Goal: Find specific page/section: Find specific page/section

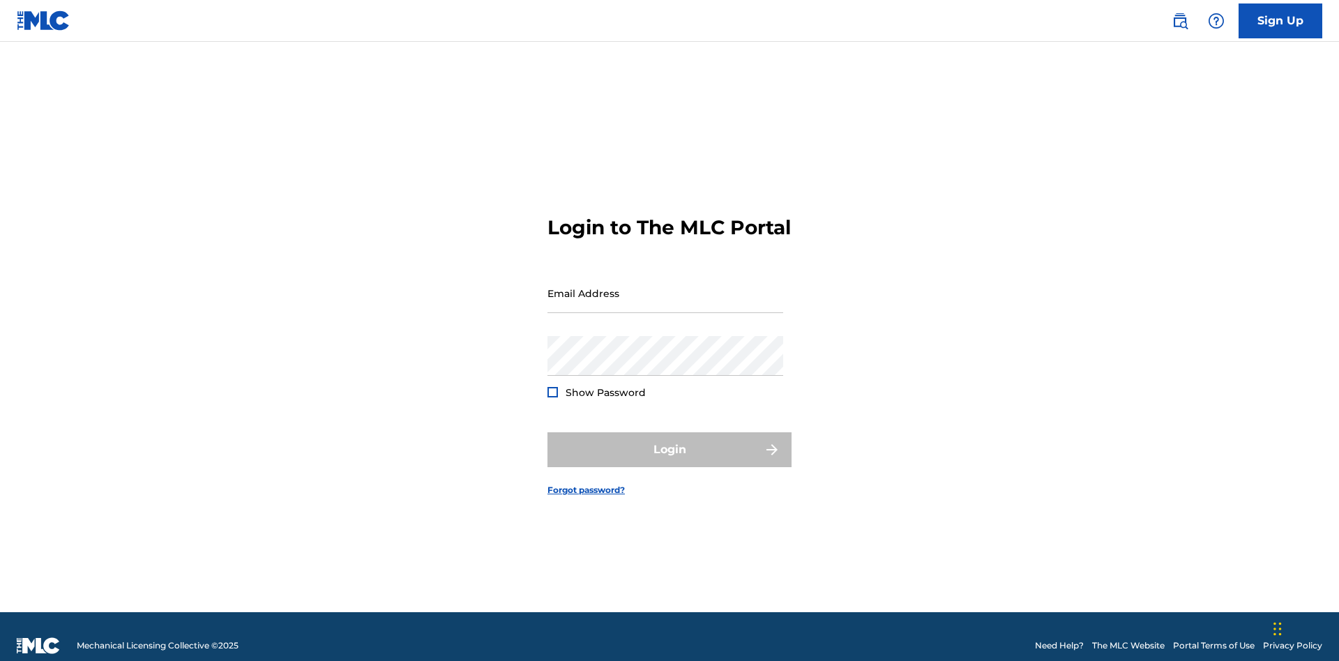
scroll to position [18, 0]
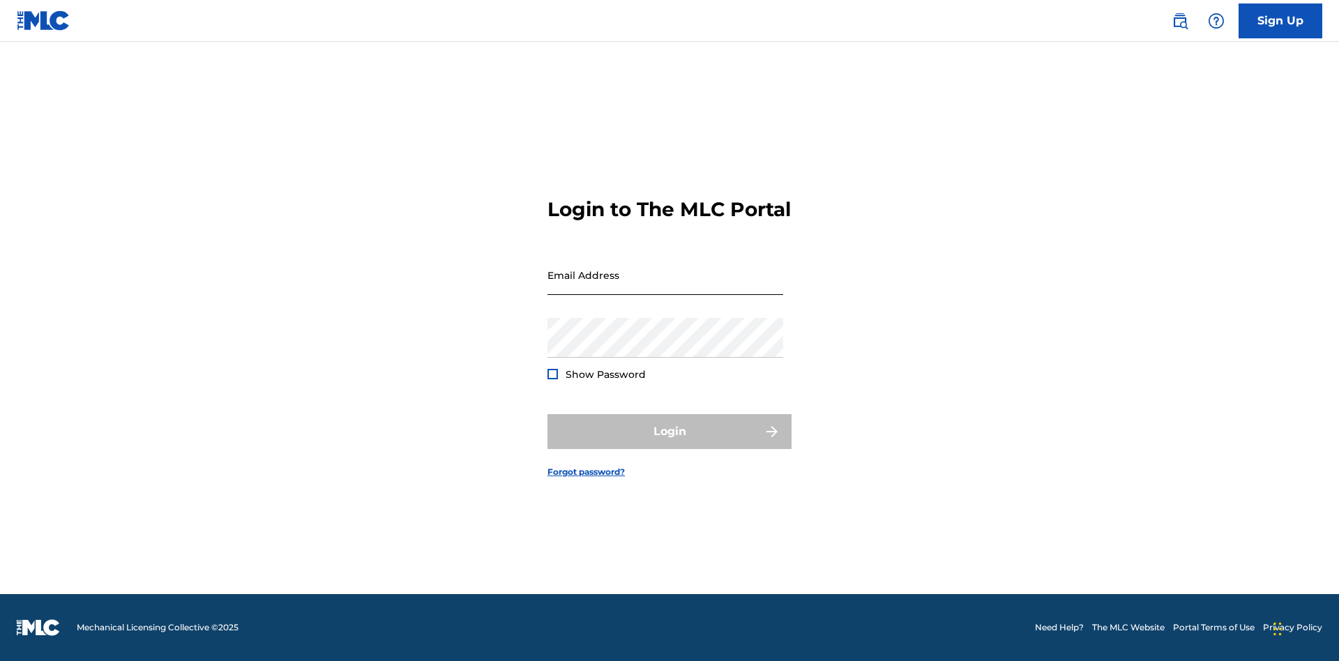
click at [665, 287] on input "Email Address" at bounding box center [666, 275] width 236 height 40
type input "cb97c9bc-4399-46a9-83f1-08c58bfcbb27@mailslurp.biz"
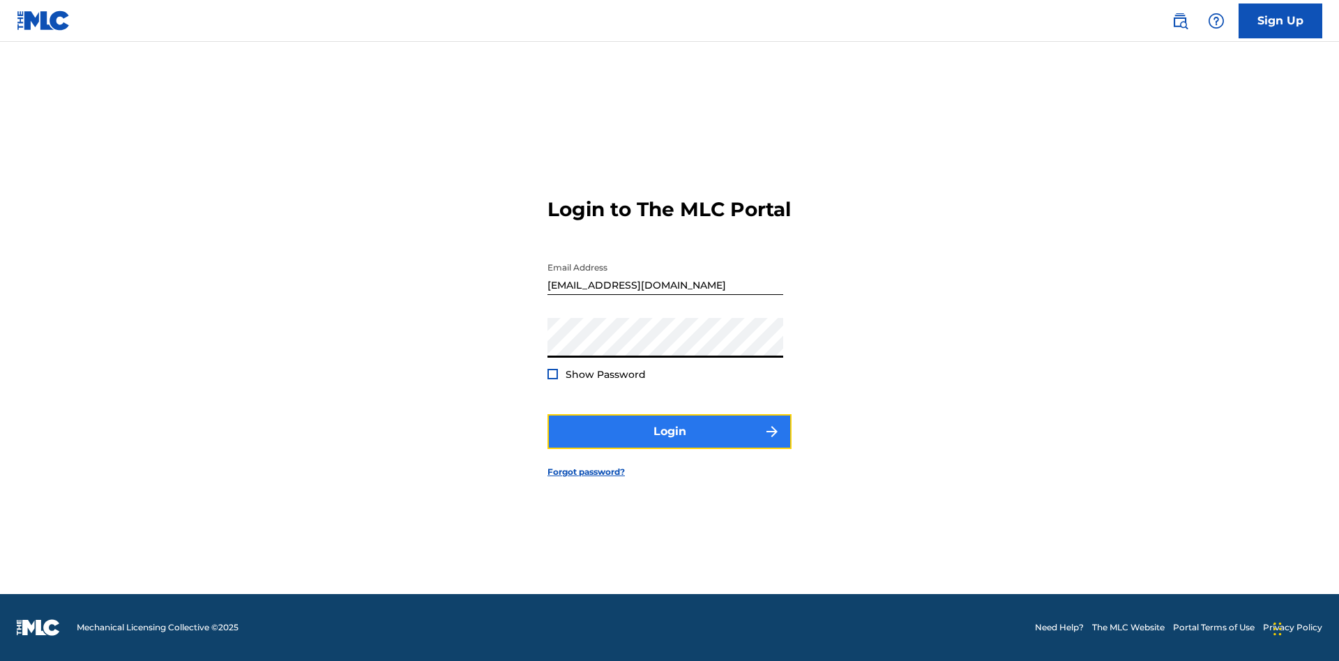
click at [670, 444] on button "Login" at bounding box center [670, 431] width 244 height 35
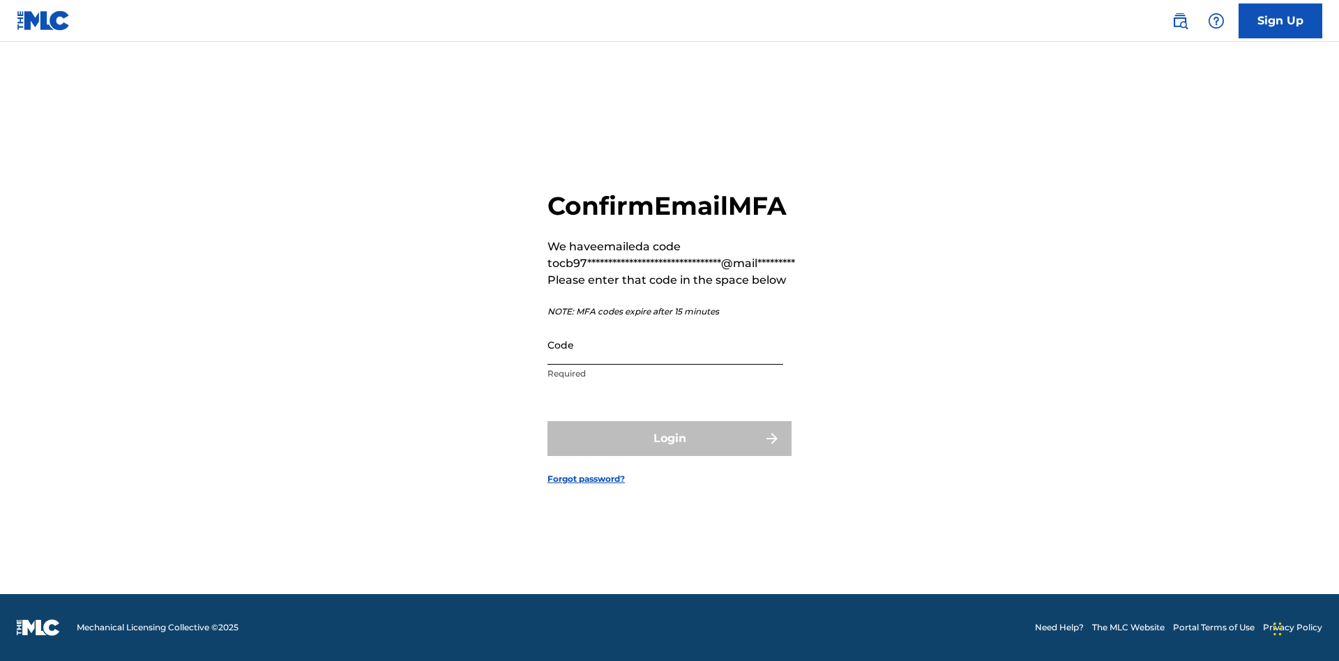
click at [665, 345] on input "Code" at bounding box center [666, 345] width 236 height 40
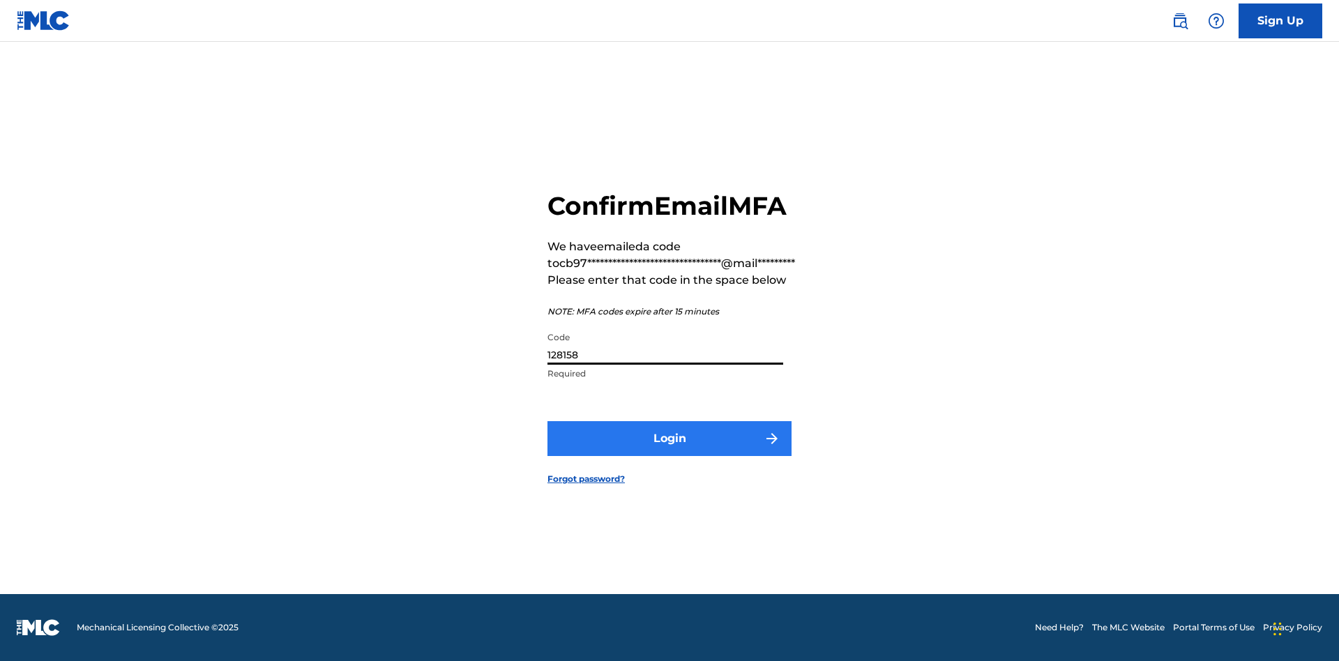
type input "128158"
click at [670, 438] on button "Login" at bounding box center [670, 438] width 244 height 35
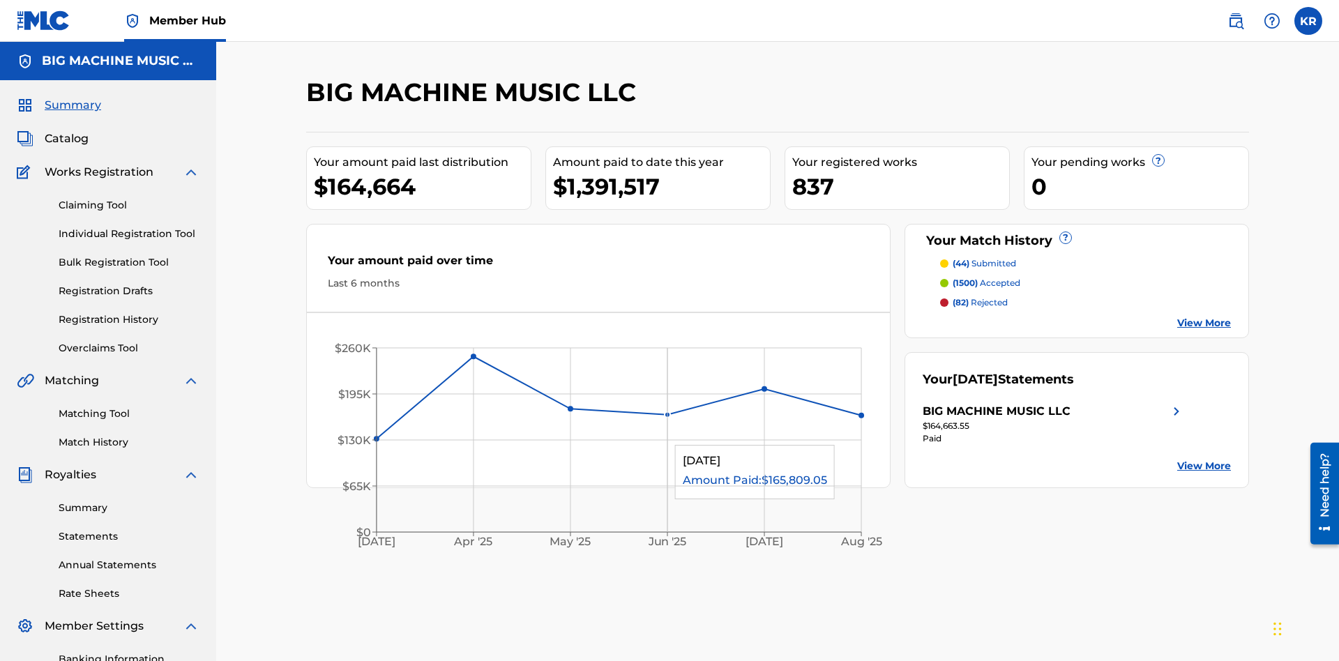
scroll to position [47, 0]
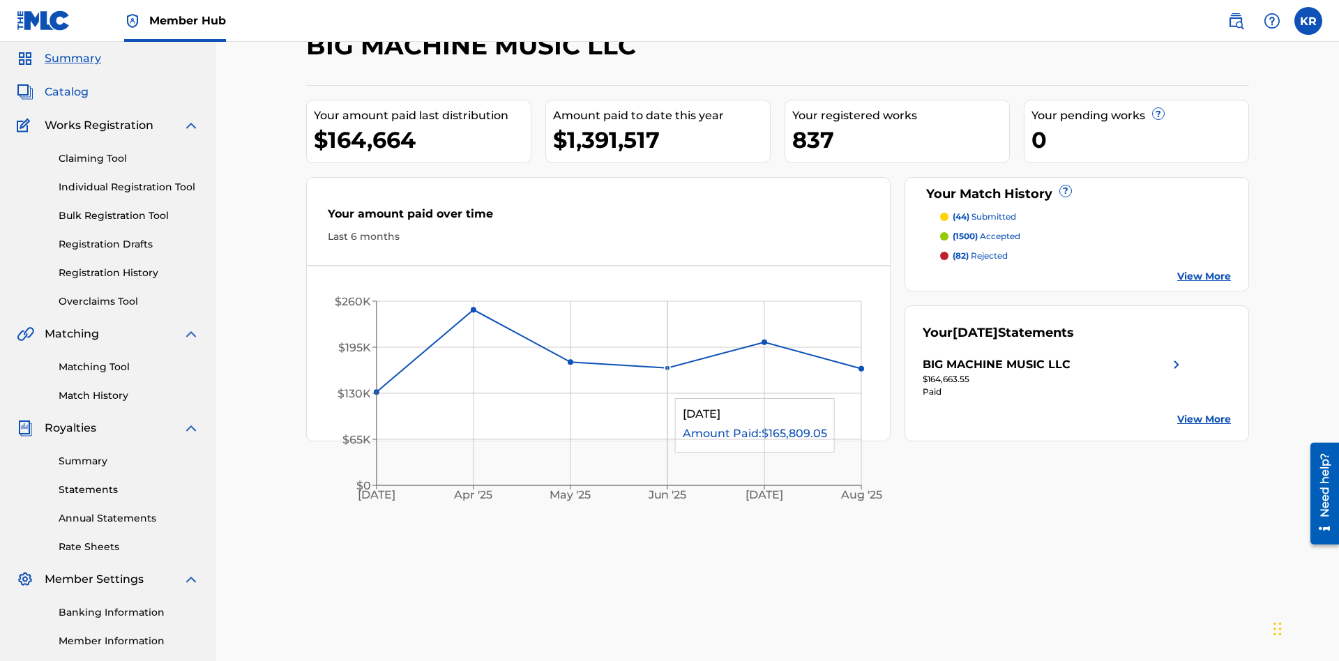
click at [66, 92] on span "Catalog" at bounding box center [67, 92] width 44 height 17
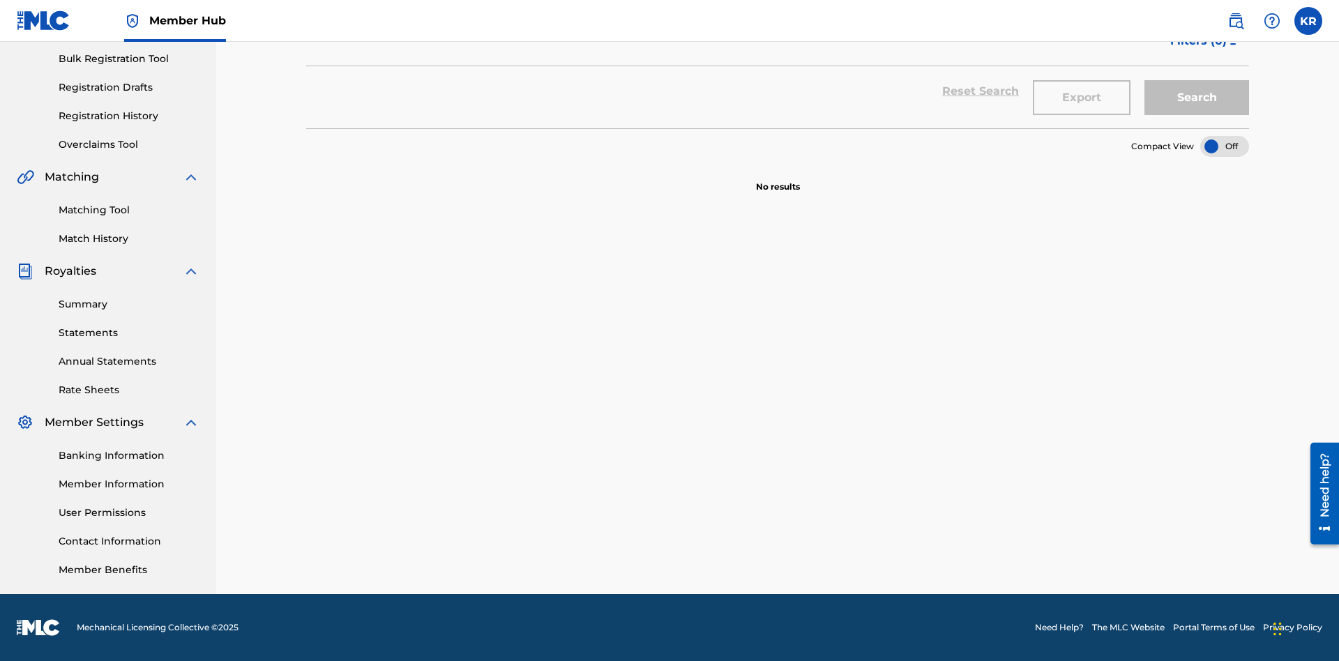
scroll to position [55, 0]
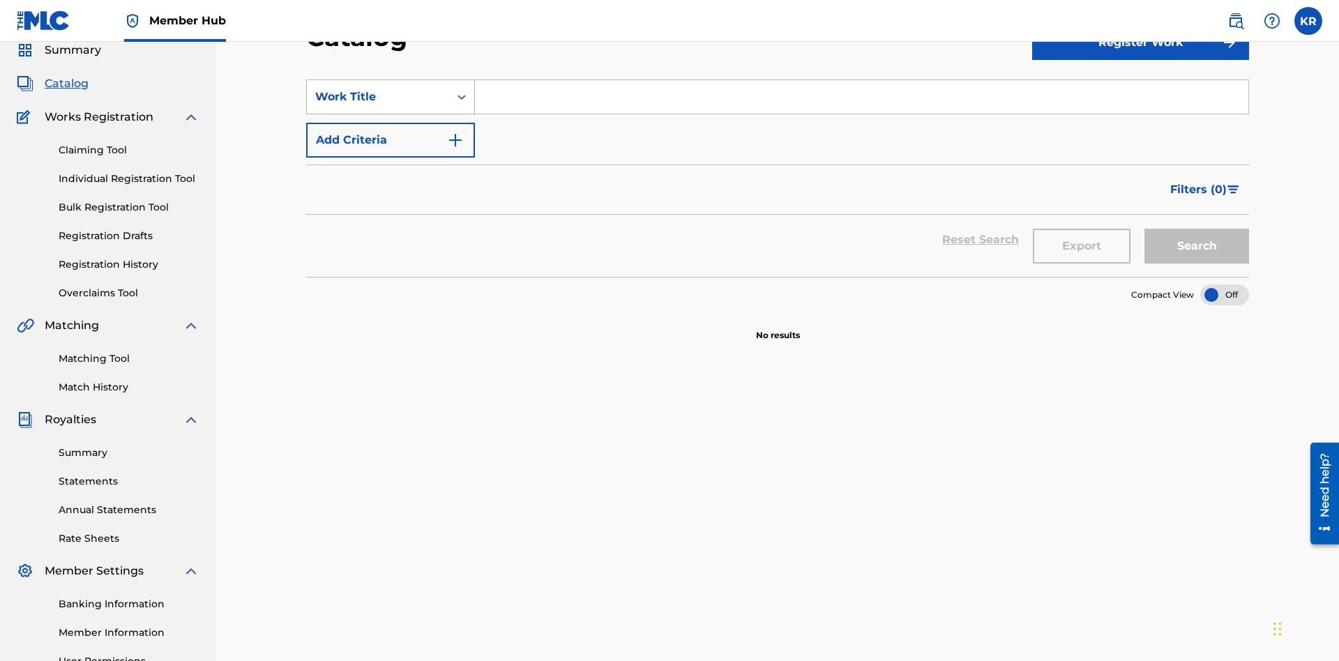
click at [378, 97] on div "Work Title" at bounding box center [378, 97] width 126 height 17
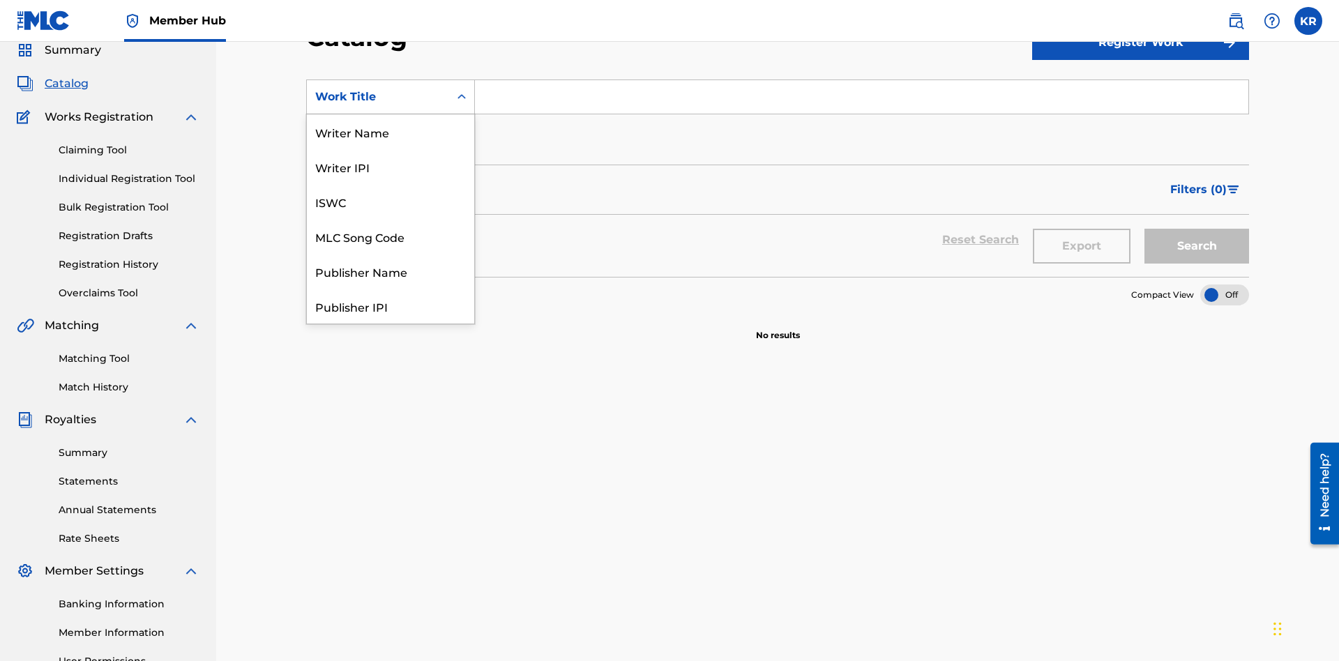
scroll to position [209, 0]
click at [391, 271] on div "ISRC" at bounding box center [390, 271] width 167 height 35
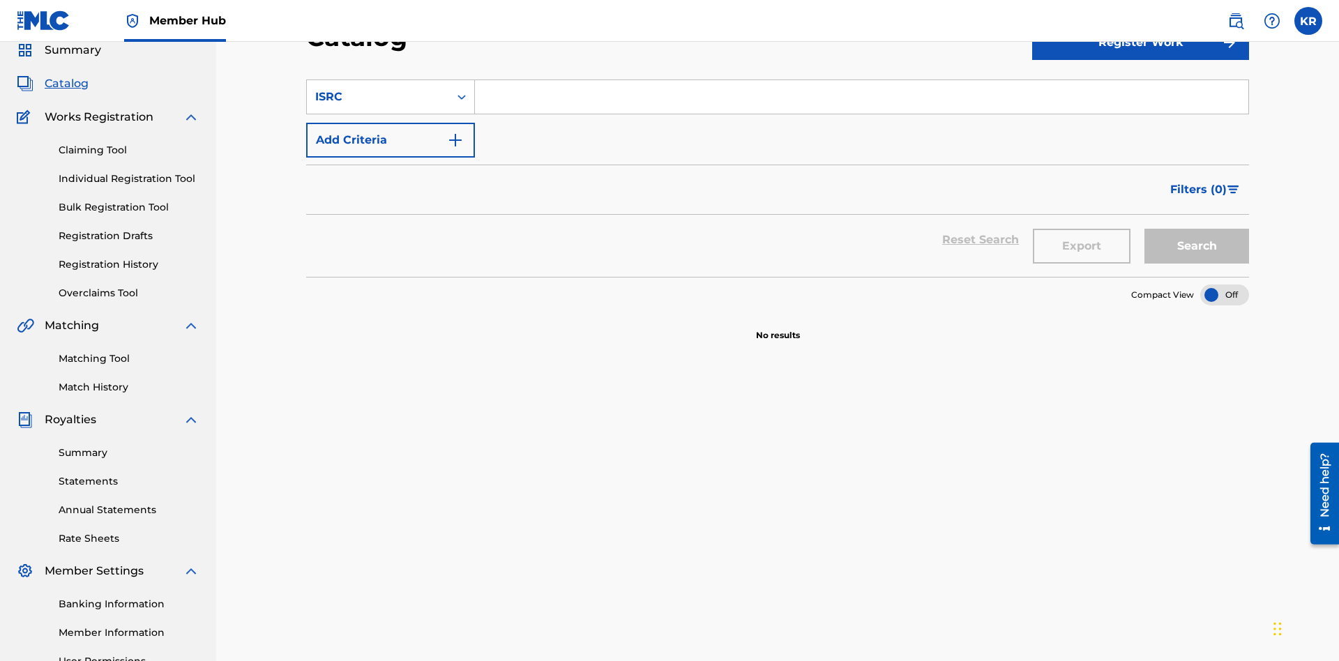
scroll to position [52, 0]
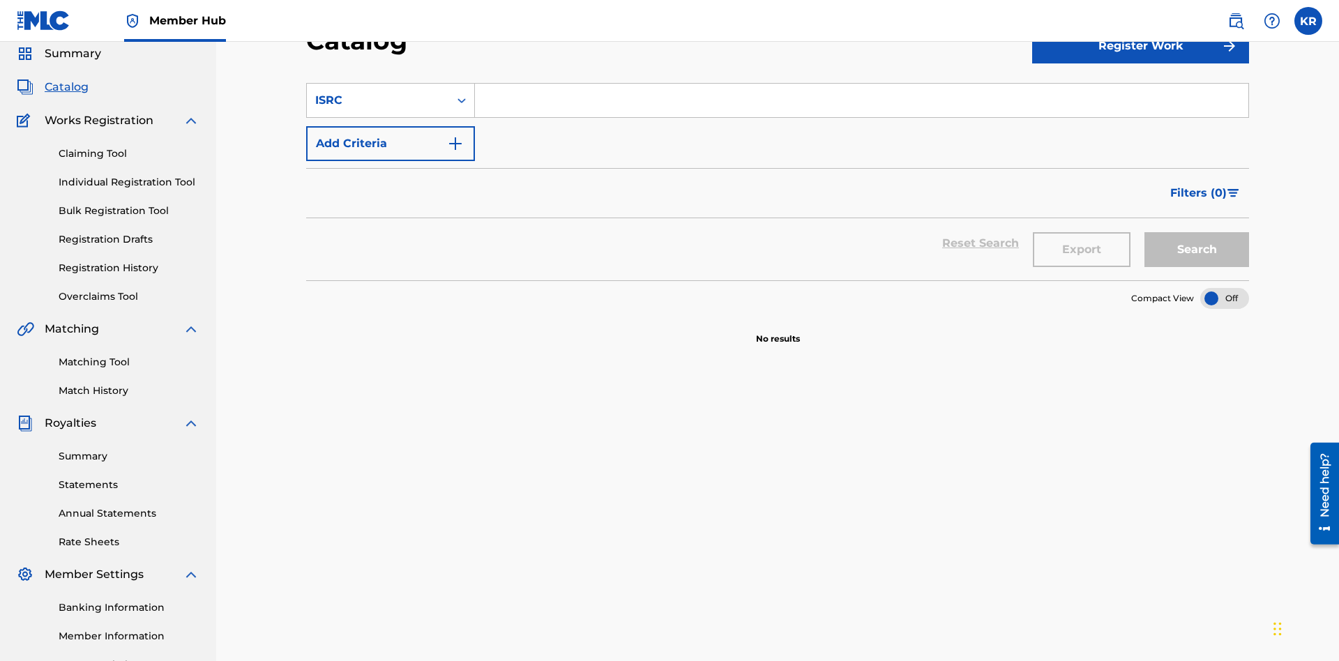
click at [861, 100] on input "Search Form" at bounding box center [862, 100] width 774 height 33
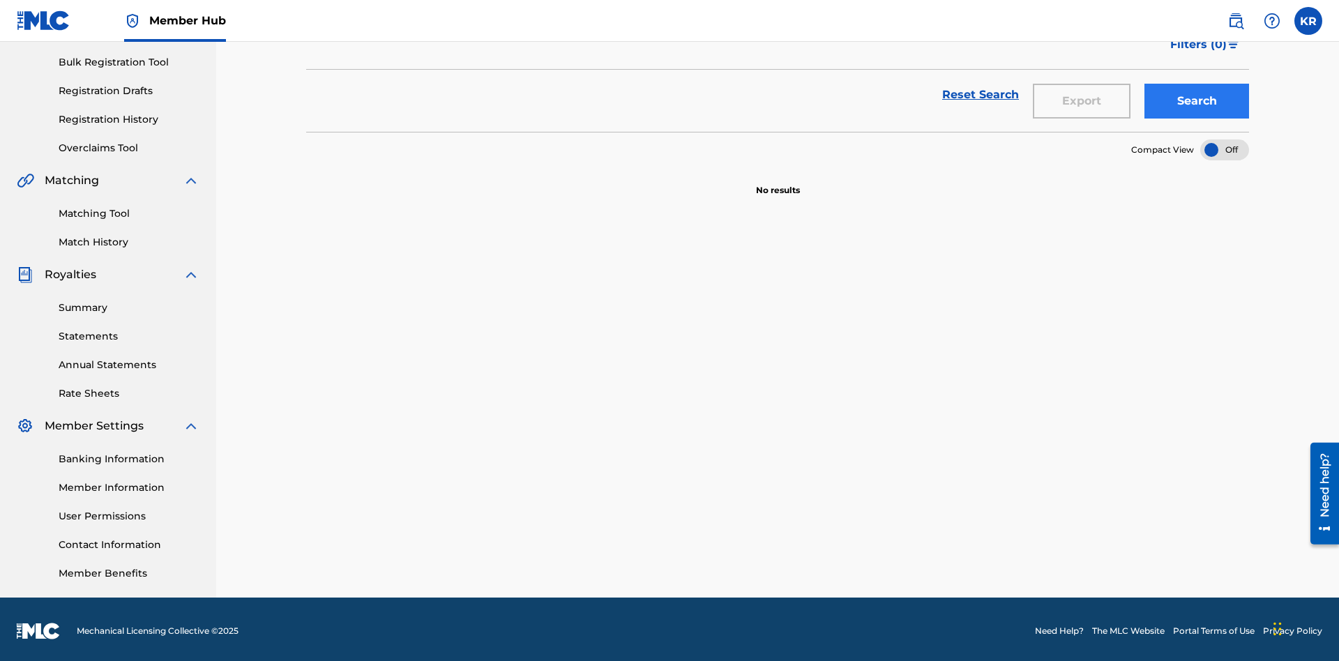
type input "QM3E21806150"
click at [1197, 101] on button "Search" at bounding box center [1197, 101] width 105 height 35
